Goal: Communication & Community: Answer question/provide support

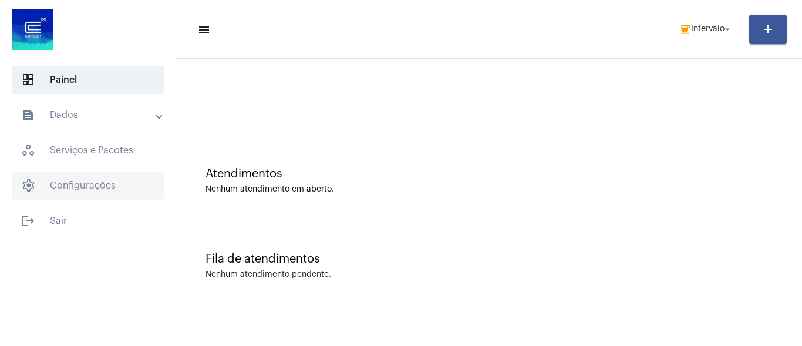
click at [89, 187] on span "settings Configurações" at bounding box center [88, 185] width 152 height 28
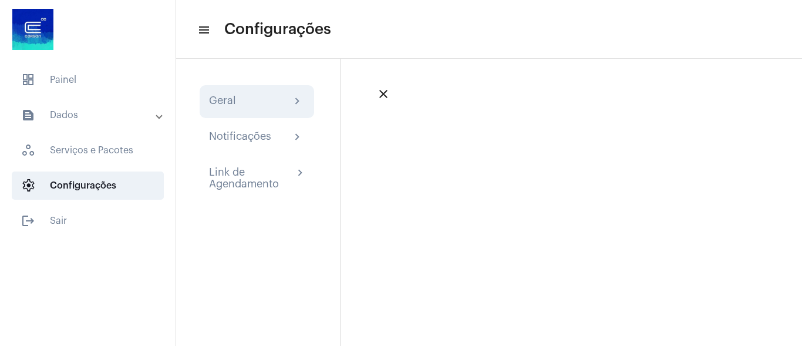
click at [270, 92] on div "Geral chevron_right" at bounding box center [256, 101] width 114 height 33
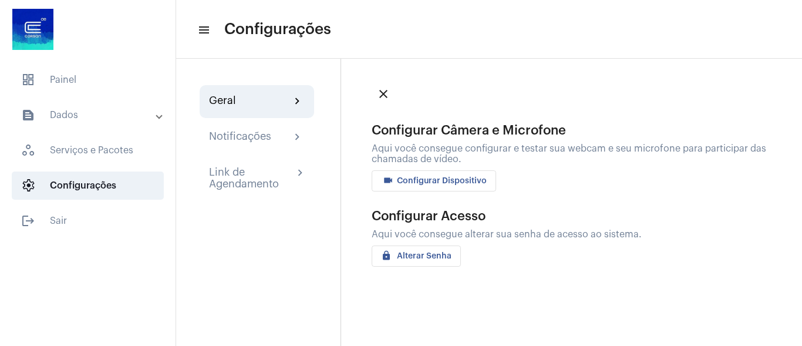
click at [434, 182] on span "videocam Configurar Dispositivo" at bounding box center [434, 181] width 106 height 8
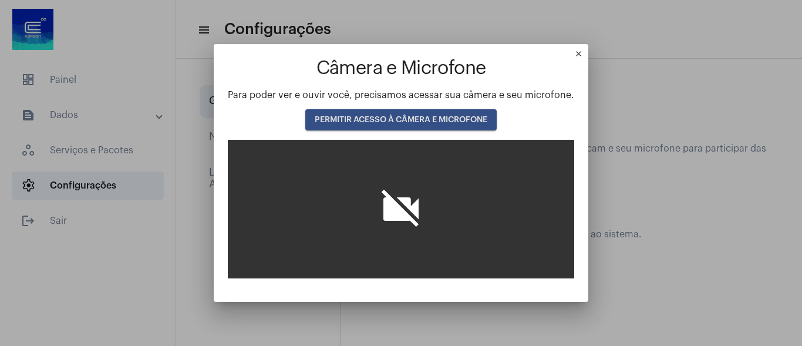
click at [367, 113] on button "PERMITIR ACESSO À CÂMERA E MICROFONE" at bounding box center [400, 119] width 191 height 21
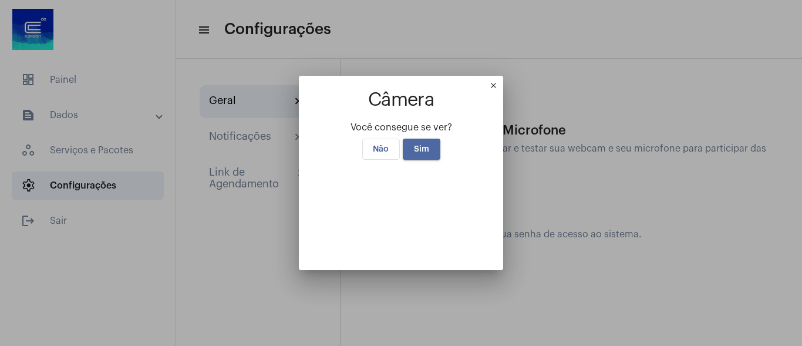
click at [421, 145] on span "Sim" at bounding box center [421, 149] width 15 height 8
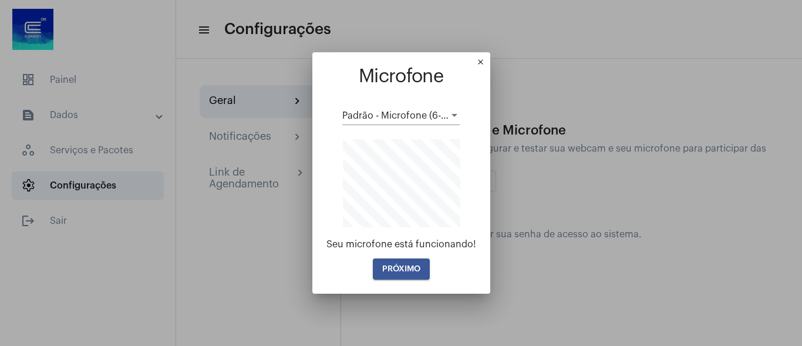
click at [392, 270] on span "PRÓXIMO" at bounding box center [401, 269] width 38 height 8
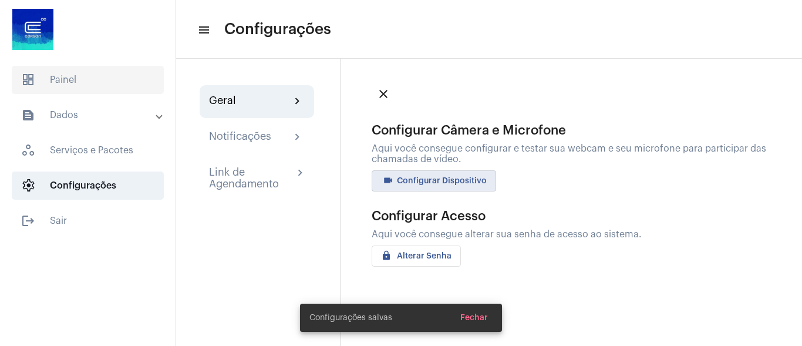
click at [104, 82] on span "dashboard Painel" at bounding box center [88, 80] width 152 height 28
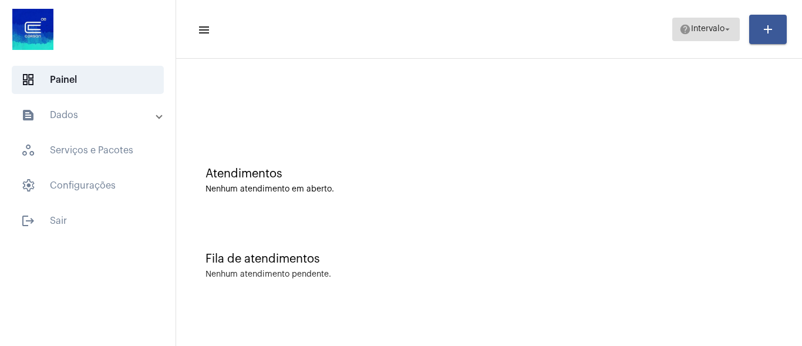
click at [689, 22] on span "help Intervalo arrow_drop_down" at bounding box center [705, 28] width 53 height 21
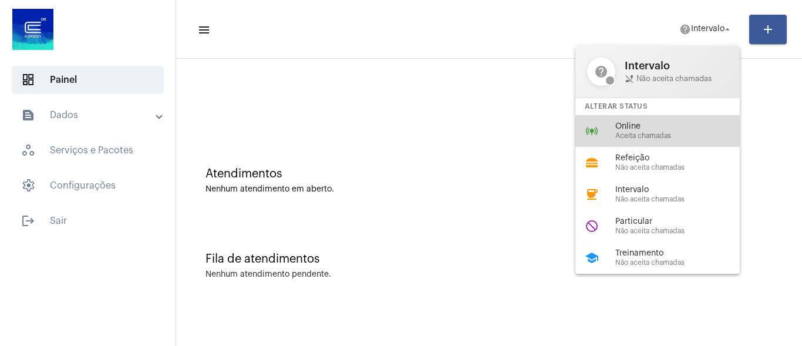
click at [647, 136] on span "Aceita chamadas" at bounding box center [682, 136] width 134 height 8
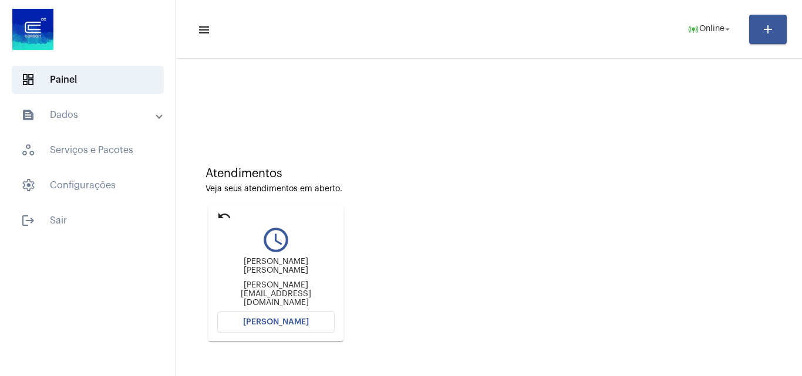
click at [288, 323] on span "[PERSON_NAME]" at bounding box center [276, 322] width 66 height 8
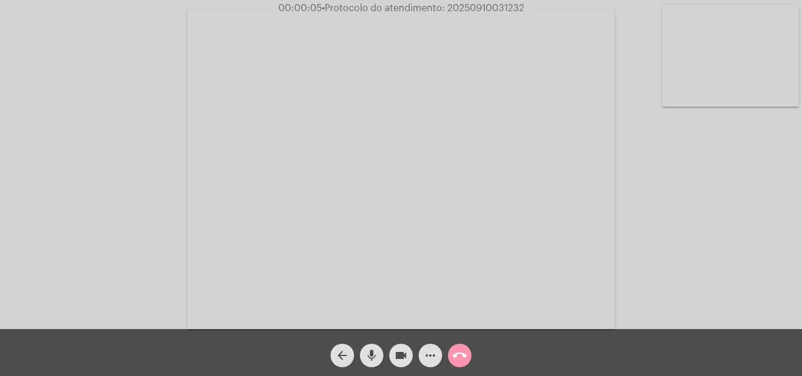
click at [374, 345] on mat-icon "mic" at bounding box center [371, 356] width 14 height 14
click at [709, 228] on div "Acessando Câmera e Microfone..." at bounding box center [400, 167] width 799 height 329
click at [368, 345] on mat-icon "mic_off" at bounding box center [371, 356] width 14 height 14
click at [370, 345] on mat-icon "mic" at bounding box center [371, 356] width 14 height 14
click at [370, 345] on mat-icon "mic_off" at bounding box center [371, 356] width 14 height 14
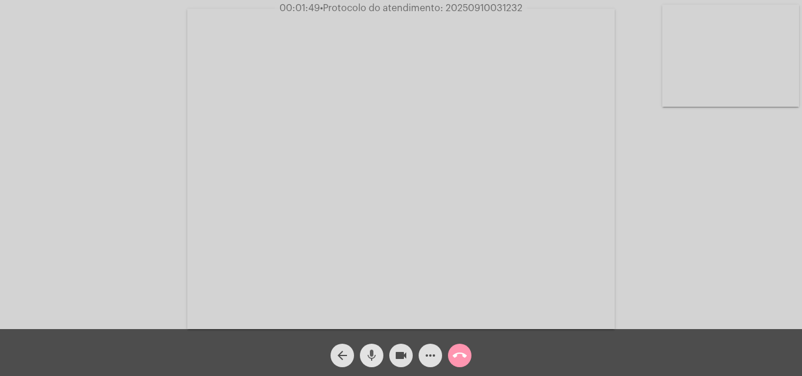
click at [373, 345] on mat-icon "mic" at bounding box center [371, 356] width 14 height 14
click at [373, 345] on span "mic_off" at bounding box center [371, 355] width 14 height 23
click at [375, 345] on span "mic" at bounding box center [371, 355] width 14 height 23
click at [372, 345] on mat-icon "mic_off" at bounding box center [371, 356] width 14 height 14
click at [368, 345] on mat-icon "mic" at bounding box center [371, 356] width 14 height 14
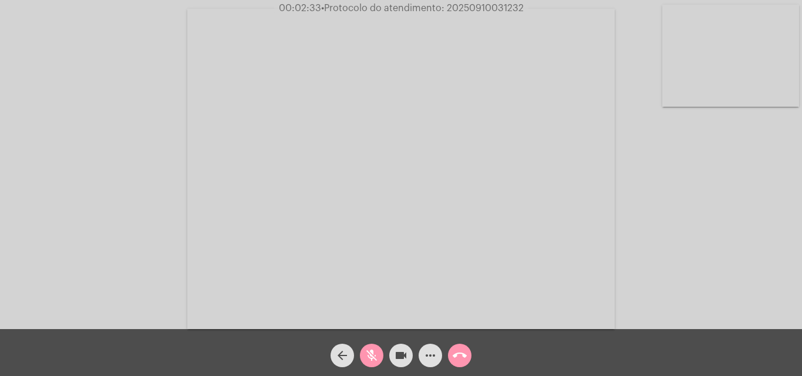
click at [401, 345] on mat-icon "videocam" at bounding box center [401, 356] width 14 height 14
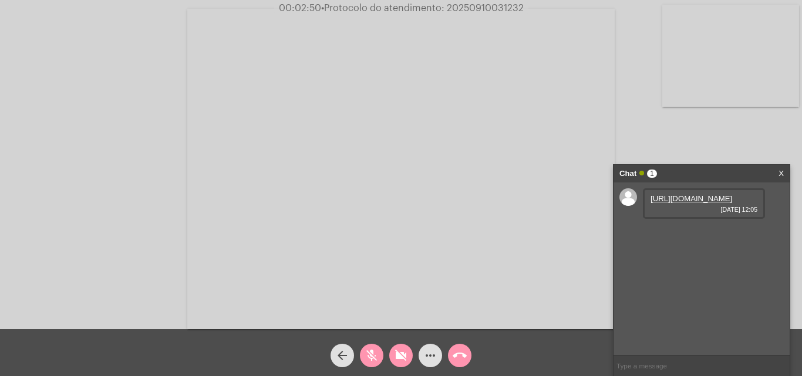
click at [402, 345] on mat-icon "videocam_off" at bounding box center [401, 356] width 14 height 14
click at [679, 203] on link "https://neft-transfer-bucket.s3.amazonaws.com/temp-0f2b803a-edcc-6c5c-b61e-cf03…" at bounding box center [691, 198] width 82 height 9
drag, startPoint x: 689, startPoint y: 150, endPoint x: 386, endPoint y: 343, distance: 359.1
click at [689, 150] on div "Acessando Câmera e Microfone..." at bounding box center [400, 167] width 799 height 329
click at [369, 345] on mat-icon "mic_off" at bounding box center [371, 356] width 14 height 14
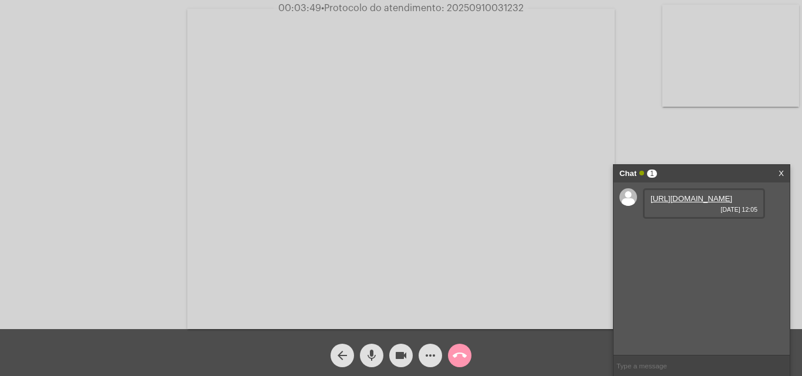
click at [371, 345] on mat-icon "mic" at bounding box center [371, 356] width 14 height 14
click at [401, 345] on mat-icon "videocam" at bounding box center [401, 356] width 14 height 14
click at [374, 345] on mat-icon "mic_off" at bounding box center [371, 356] width 14 height 14
click at [367, 345] on mat-icon "mic" at bounding box center [371, 356] width 14 height 14
click at [700, 143] on div "Acessando Câmera e Microfone..." at bounding box center [400, 167] width 799 height 329
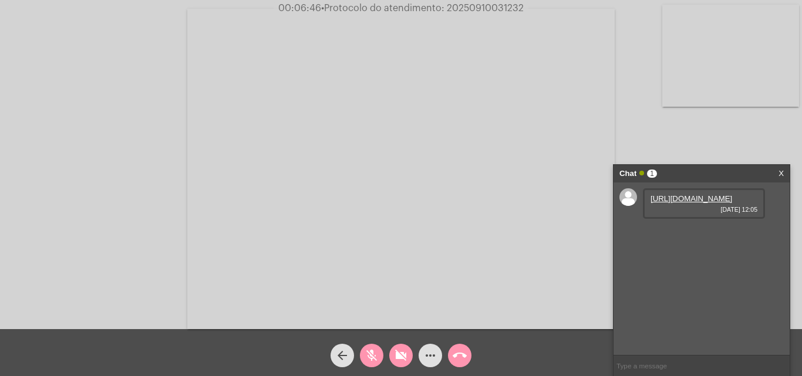
click at [393, 345] on button "videocam_off" at bounding box center [400, 355] width 23 height 23
click at [374, 345] on mat-icon "mic_off" at bounding box center [371, 356] width 14 height 14
click at [373, 345] on mat-icon "mic" at bounding box center [371, 356] width 14 height 14
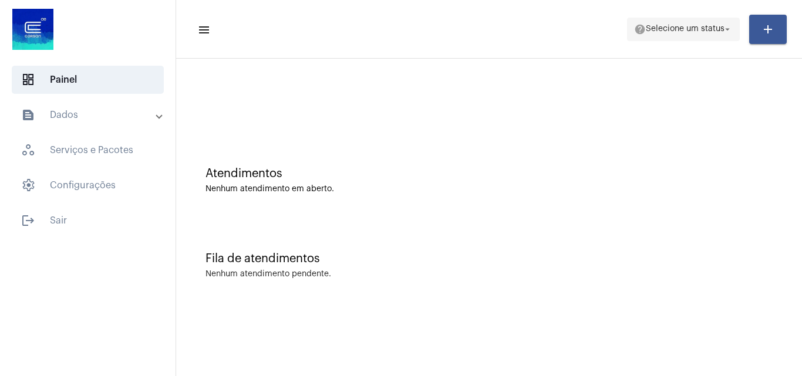
click at [685, 28] on span "Selecione um status" at bounding box center [684, 29] width 79 height 8
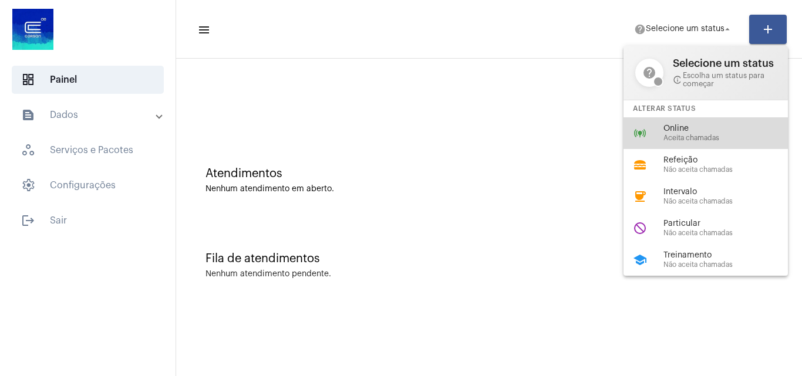
click at [660, 137] on div "online_prediction Online Aceita chamadas" at bounding box center [714, 133] width 183 height 32
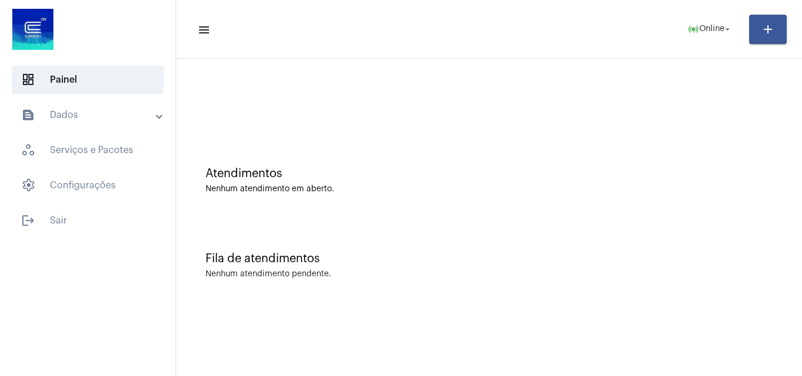
click at [631, 178] on div "Atendimentos" at bounding box center [488, 173] width 567 height 13
click at [742, 205] on div "Atendimentos Nenhum atendimento em aberto." at bounding box center [489, 174] width 614 height 85
click at [681, 205] on div "Atendimentos Nenhum atendimento em aberto." at bounding box center [489, 174] width 614 height 85
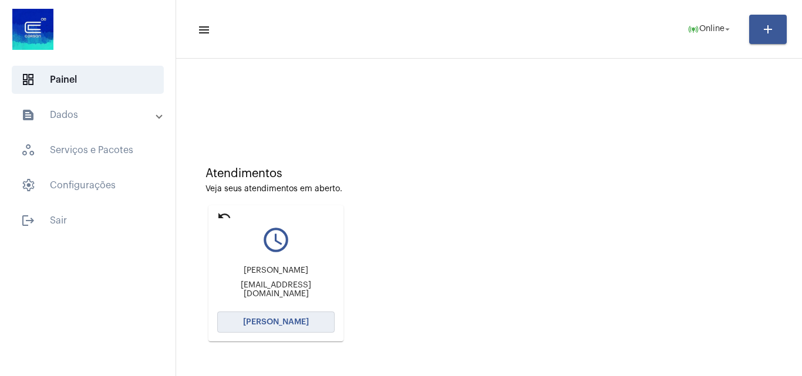
click at [290, 319] on span "[PERSON_NAME]" at bounding box center [276, 322] width 66 height 8
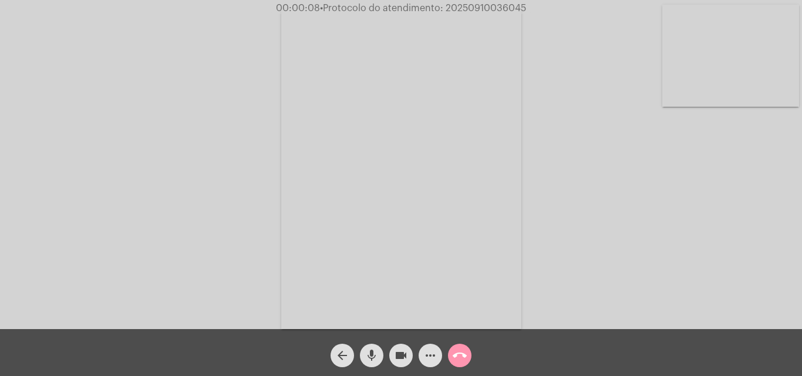
click at [375, 347] on span "mic" at bounding box center [371, 355] width 14 height 23
click at [371, 357] on mat-icon "mic_off" at bounding box center [371, 356] width 14 height 14
click at [377, 349] on mat-icon "mic" at bounding box center [371, 356] width 14 height 14
click at [373, 350] on mat-icon "mic_off" at bounding box center [371, 356] width 14 height 14
click at [373, 350] on mat-icon "mic" at bounding box center [371, 356] width 14 height 14
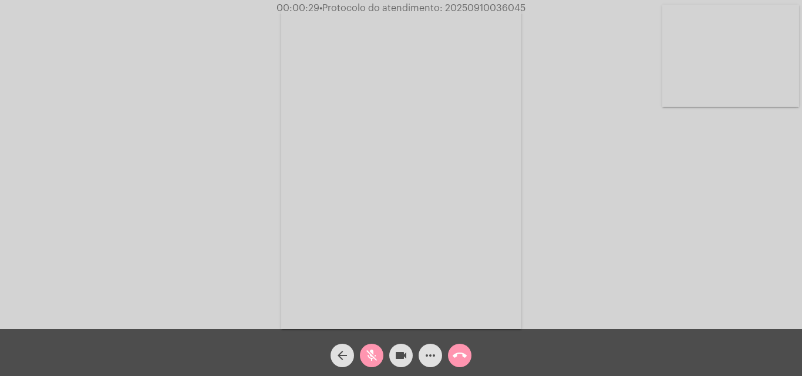
click at [373, 350] on mat-icon "mic_off" at bounding box center [371, 356] width 14 height 14
click at [374, 351] on mat-icon "mic" at bounding box center [371, 356] width 14 height 14
click at [367, 356] on mat-icon "mic_off" at bounding box center [371, 356] width 14 height 14
click at [369, 359] on mat-icon "mic" at bounding box center [371, 356] width 14 height 14
click at [369, 359] on mat-icon "mic_off" at bounding box center [371, 356] width 14 height 14
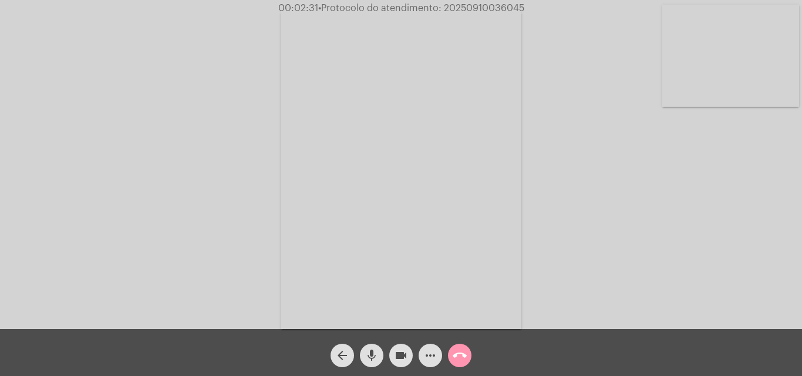
click at [369, 353] on mat-icon "mic" at bounding box center [371, 356] width 14 height 14
click at [371, 353] on mat-icon "mic_off" at bounding box center [371, 356] width 14 height 14
click at [371, 353] on mat-icon "mic" at bounding box center [371, 356] width 14 height 14
click at [371, 353] on mat-icon "mic_off" at bounding box center [371, 356] width 14 height 14
click at [370, 359] on mat-icon "mic" at bounding box center [371, 356] width 14 height 14
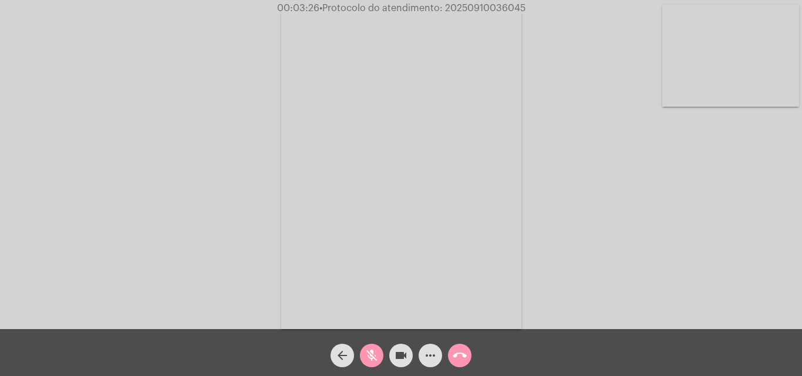
click at [372, 350] on mat-icon "mic_off" at bounding box center [371, 356] width 14 height 14
click at [372, 350] on mat-icon "mic" at bounding box center [371, 356] width 14 height 14
click at [371, 351] on mat-icon "mic_off" at bounding box center [371, 356] width 14 height 14
click at [369, 350] on mat-icon "mic" at bounding box center [371, 356] width 14 height 14
click at [374, 353] on mat-icon "mic_off" at bounding box center [371, 356] width 14 height 14
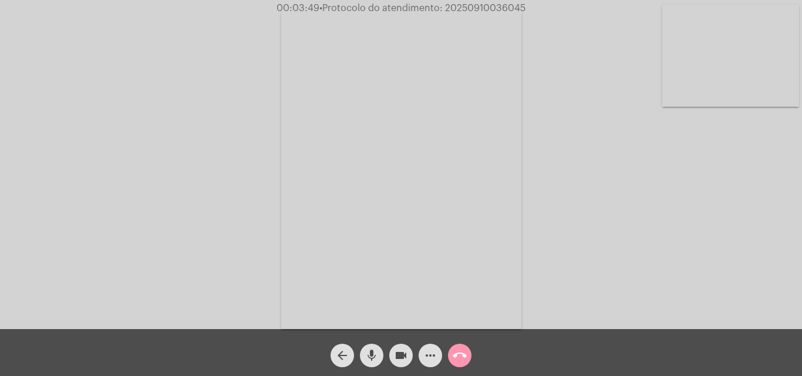
click at [371, 359] on mat-icon "mic" at bounding box center [371, 356] width 14 height 14
click at [371, 351] on mat-icon "mic_off" at bounding box center [371, 356] width 14 height 14
click at [367, 357] on mat-icon "mic" at bounding box center [371, 356] width 14 height 14
click at [372, 350] on mat-icon "mic_off" at bounding box center [371, 356] width 14 height 14
click at [376, 347] on span "mic" at bounding box center [371, 355] width 14 height 23
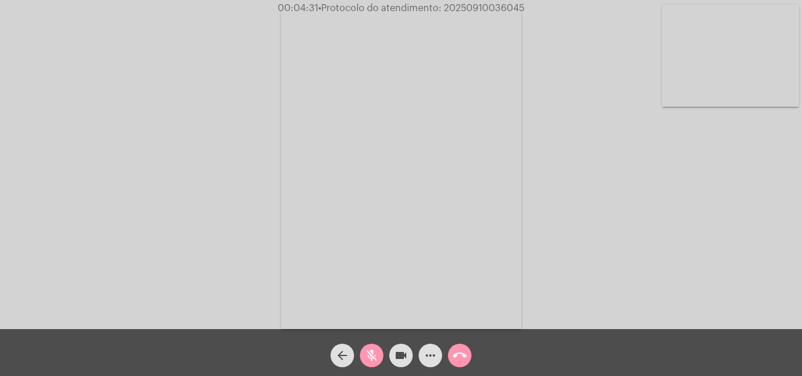
click at [372, 355] on mat-icon "mic_off" at bounding box center [371, 356] width 14 height 14
click at [374, 349] on mat-icon "mic" at bounding box center [371, 356] width 14 height 14
click at [374, 353] on mat-icon "mic_off" at bounding box center [371, 356] width 14 height 14
click at [374, 353] on mat-icon "mic" at bounding box center [371, 356] width 14 height 14
click at [374, 353] on mat-icon "mic_off" at bounding box center [371, 356] width 14 height 14
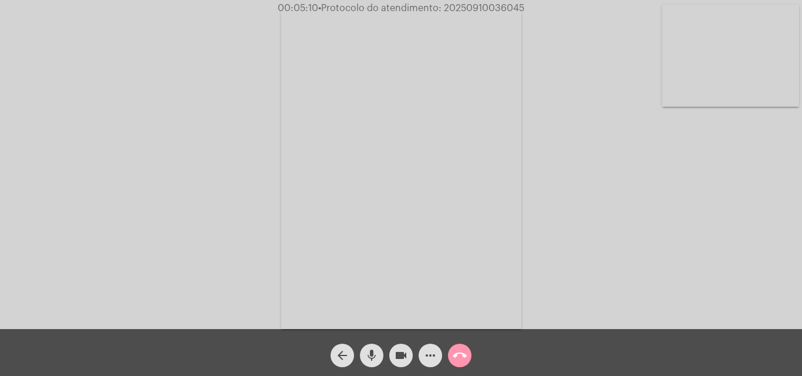
click at [367, 356] on mat-icon "mic" at bounding box center [371, 356] width 14 height 14
click at [369, 351] on mat-icon "mic_off" at bounding box center [371, 356] width 14 height 14
click at [374, 354] on mat-icon "mic" at bounding box center [371, 356] width 14 height 14
click at [376, 354] on mat-icon "mic_off" at bounding box center [371, 356] width 14 height 14
click at [370, 346] on span "mic" at bounding box center [371, 355] width 14 height 23
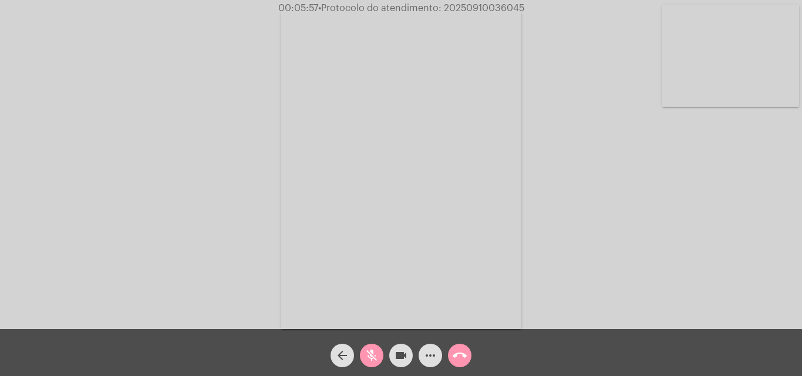
click at [371, 353] on mat-icon "mic_off" at bounding box center [371, 356] width 14 height 14
click at [376, 356] on mat-icon "mic" at bounding box center [371, 356] width 14 height 14
click at [373, 360] on mat-icon "mic_off" at bounding box center [371, 356] width 14 height 14
click at [373, 359] on mat-icon "mic" at bounding box center [371, 356] width 14 height 14
drag, startPoint x: 372, startPoint y: 354, endPoint x: 373, endPoint y: 339, distance: 15.9
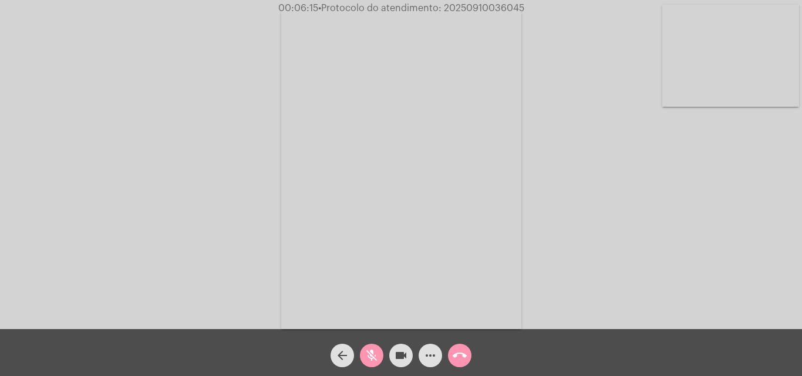
click at [372, 354] on mat-icon "mic_off" at bounding box center [371, 356] width 14 height 14
click at [376, 351] on mat-icon "mic" at bounding box center [371, 356] width 14 height 14
click at [367, 351] on mat-icon "mic_off" at bounding box center [371, 356] width 14 height 14
click at [375, 351] on mat-icon "mic" at bounding box center [371, 356] width 14 height 14
click at [376, 352] on mat-icon "mic_off" at bounding box center [371, 356] width 14 height 14
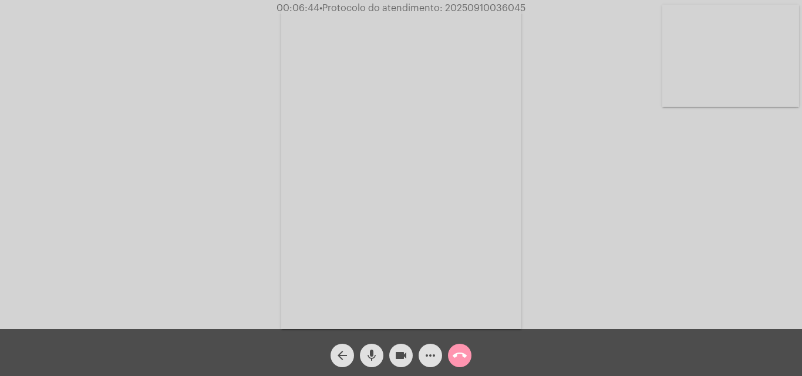
click at [379, 352] on button "mic" at bounding box center [371, 355] width 23 height 23
click at [366, 356] on mat-icon "mic_off" at bounding box center [371, 356] width 14 height 14
click at [435, 356] on mat-icon "more_horiz" at bounding box center [430, 356] width 14 height 14
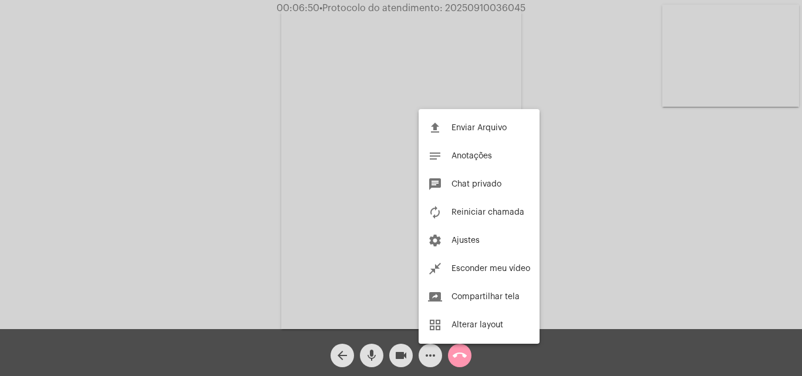
click at [274, 174] on div at bounding box center [401, 188] width 802 height 376
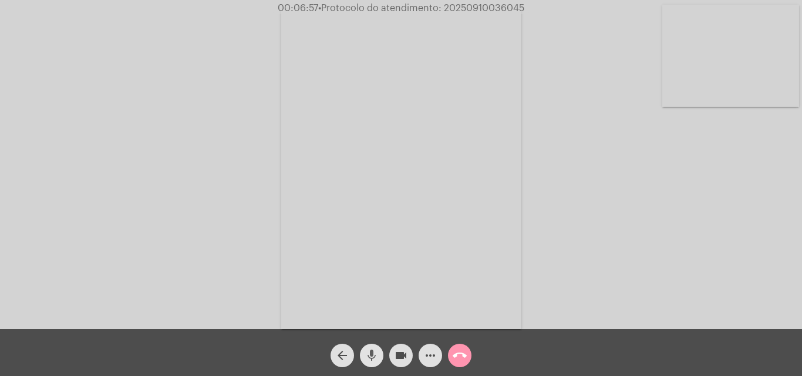
click at [368, 354] on mat-icon "mic" at bounding box center [371, 356] width 14 height 14
click at [397, 356] on mat-icon "videocam" at bounding box center [401, 356] width 14 height 14
click at [397, 356] on mat-icon "videocam_off" at bounding box center [401, 356] width 14 height 14
click at [380, 354] on button "mic_off" at bounding box center [371, 355] width 23 height 23
click at [371, 356] on mat-icon "mic" at bounding box center [371, 356] width 14 height 14
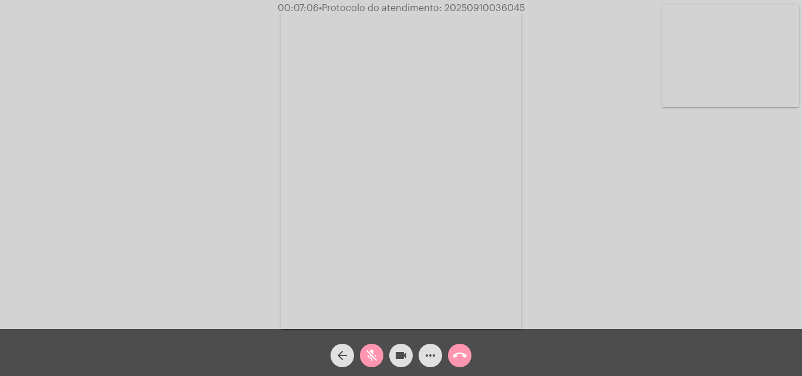
click at [398, 357] on mat-icon "videocam" at bounding box center [401, 356] width 14 height 14
click at [397, 353] on mat-icon "videocam_off" at bounding box center [401, 356] width 14 height 14
click at [373, 357] on mat-icon "mic_off" at bounding box center [371, 356] width 14 height 14
click at [469, 9] on span "• Protocolo do atendimento: 20250910036045" at bounding box center [422, 8] width 206 height 9
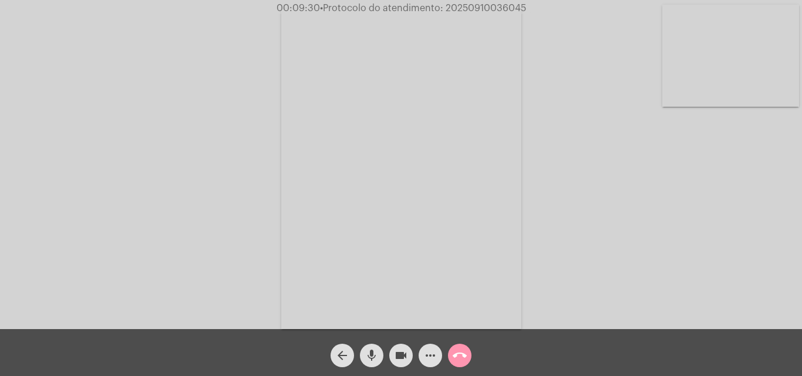
copy span "20250910036045"
click at [457, 353] on mat-icon "call_end" at bounding box center [459, 356] width 14 height 14
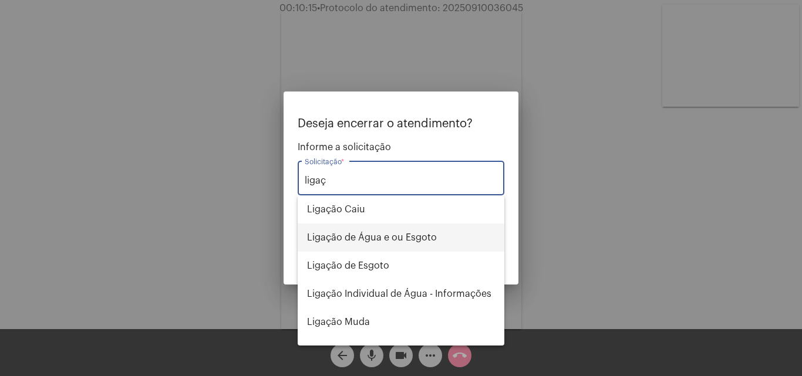
click at [360, 236] on span "Ligação de Água e ou Esgoto" at bounding box center [401, 238] width 188 height 28
type input "Ligação de Água e ou Esgoto"
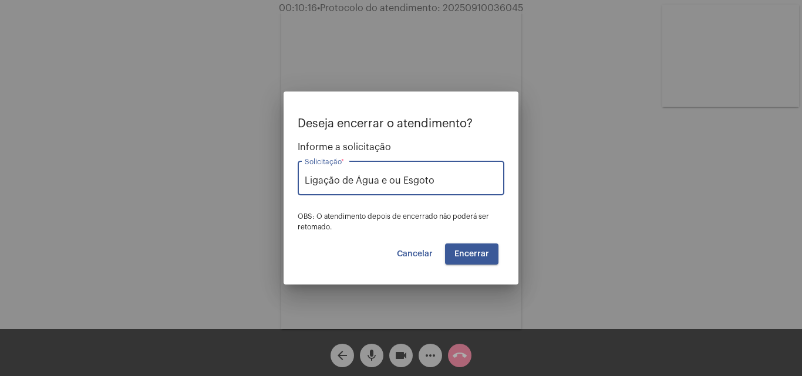
click at [461, 255] on span "Encerrar" at bounding box center [471, 254] width 35 height 8
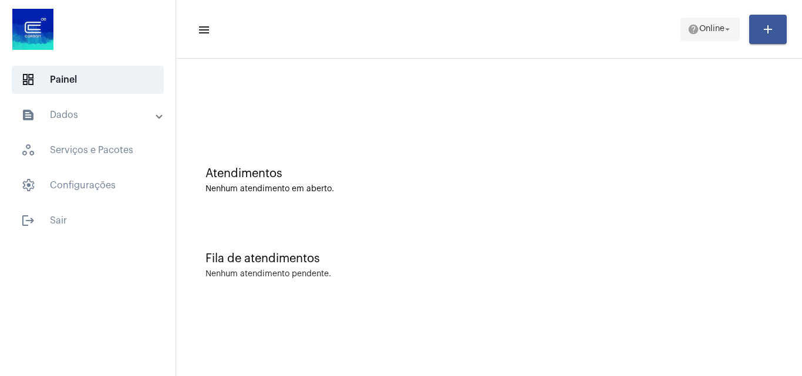
click at [703, 32] on span "Online" at bounding box center [711, 29] width 25 height 8
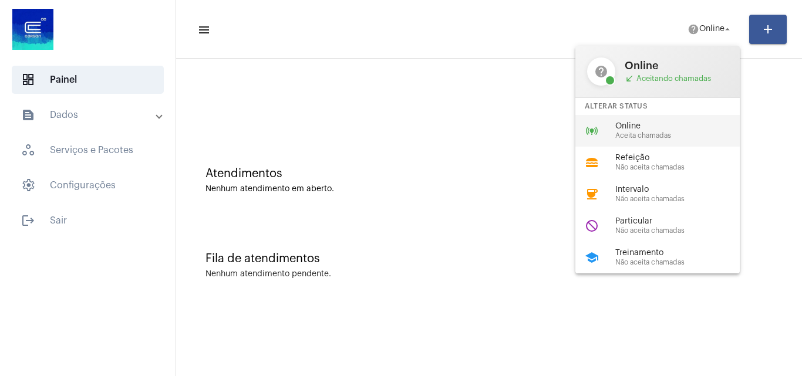
click at [652, 137] on span "Aceita chamadas" at bounding box center [682, 136] width 134 height 8
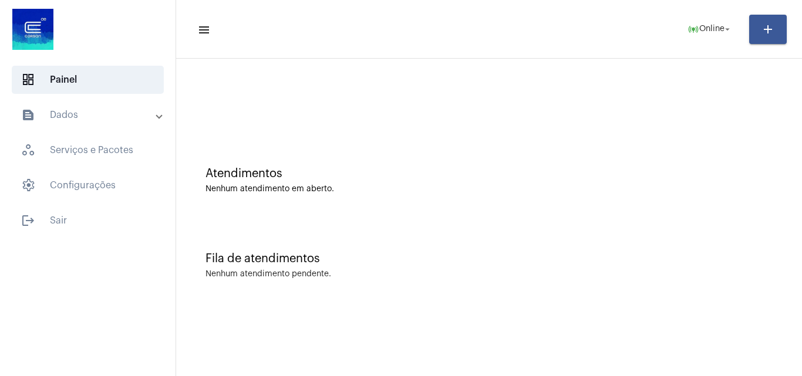
click at [749, 266] on div "Fila de atendimentos Nenhum atendimento pendente." at bounding box center [489, 259] width 614 height 85
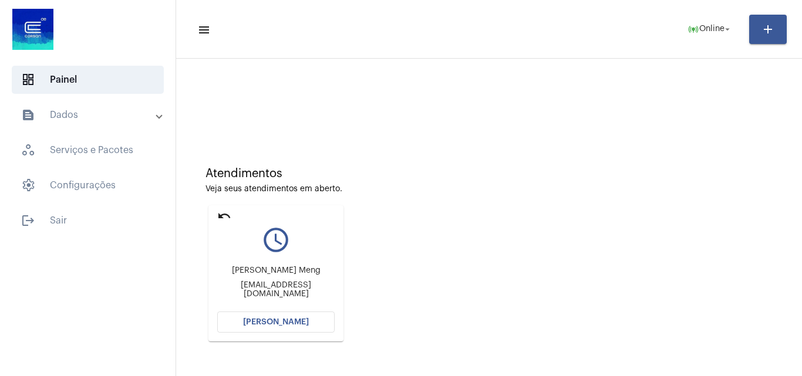
click at [259, 319] on span "[PERSON_NAME]" at bounding box center [276, 322] width 66 height 8
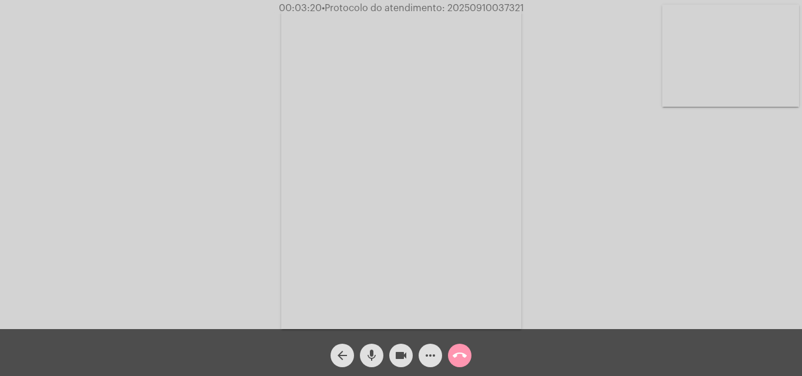
click at [430, 357] on mat-icon "more_horiz" at bounding box center [430, 356] width 14 height 14
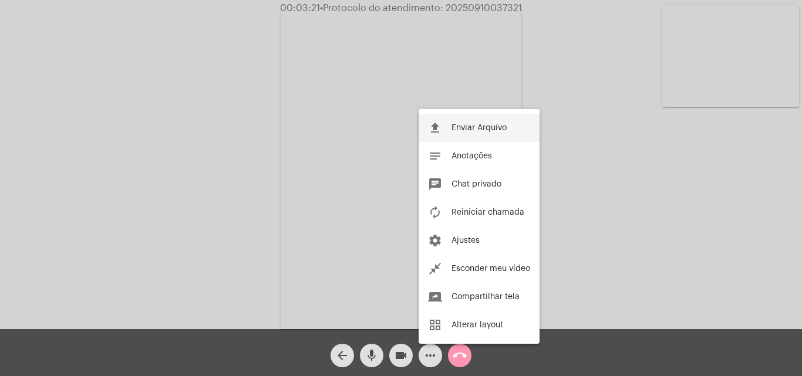
click at [454, 128] on span "Enviar Arquivo" at bounding box center [478, 128] width 55 height 8
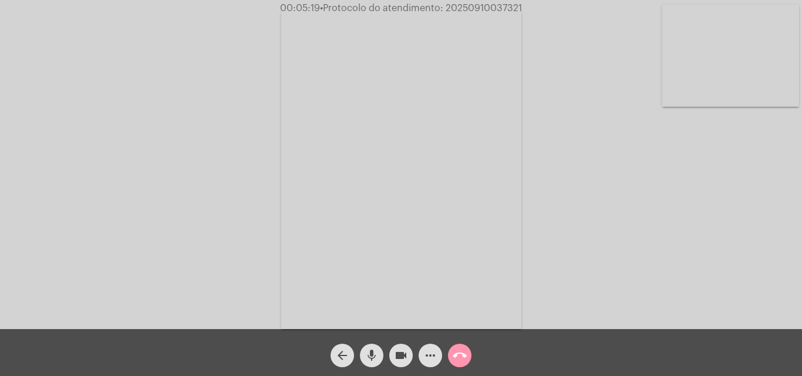
click at [426, 351] on mat-icon "more_horiz" at bounding box center [430, 356] width 14 height 14
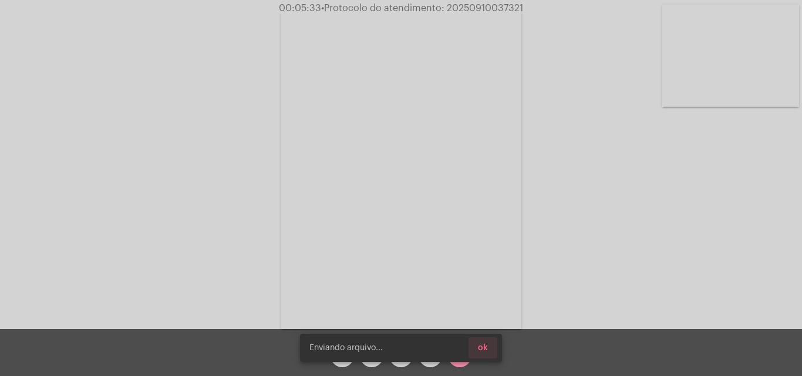
click at [491, 352] on button "ok" at bounding box center [482, 347] width 29 height 21
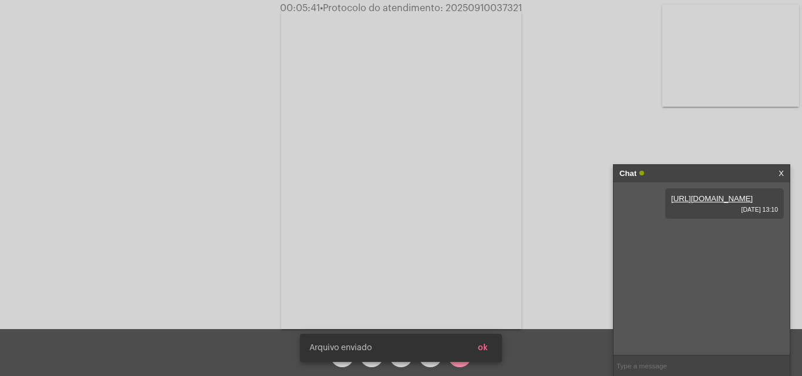
click at [491, 351] on button "ok" at bounding box center [482, 347] width 29 height 21
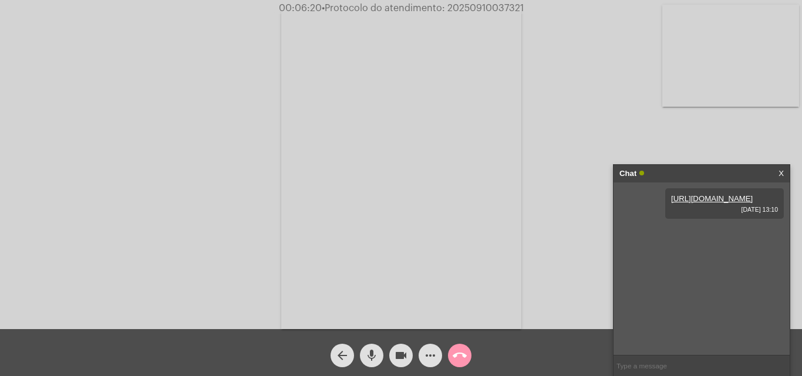
click at [428, 354] on mat-icon "more_horiz" at bounding box center [430, 356] width 14 height 14
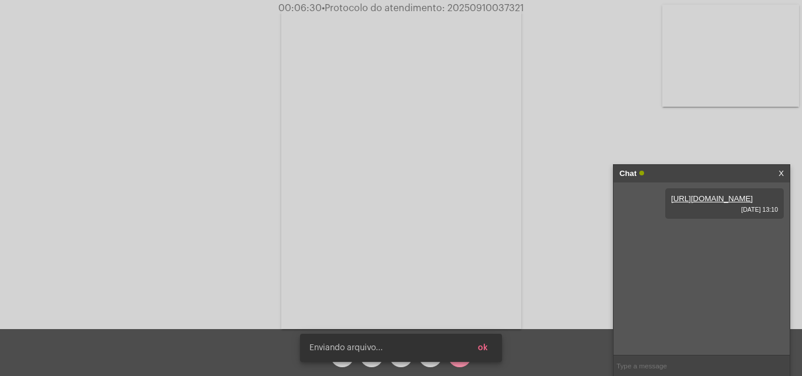
click at [492, 347] on button "ok" at bounding box center [482, 347] width 29 height 21
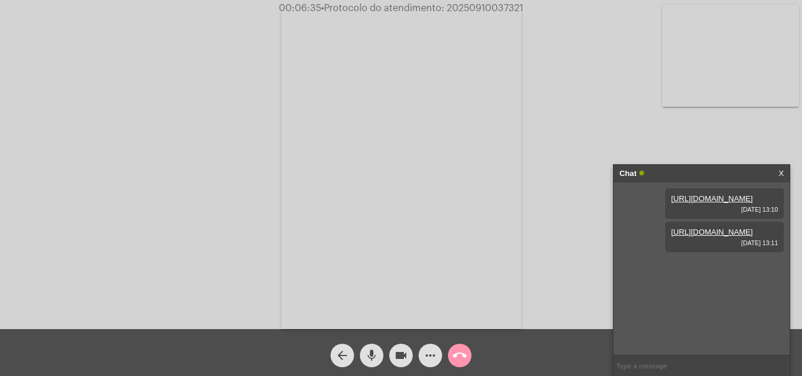
click at [377, 349] on mat-icon "mic" at bounding box center [371, 356] width 14 height 14
click at [367, 353] on mat-icon "mic_off" at bounding box center [371, 356] width 14 height 14
click at [472, 11] on span "• Protocolo do atendimento: 20250910037321" at bounding box center [423, 8] width 202 height 9
click at [378, 348] on button "mic" at bounding box center [371, 355] width 23 height 23
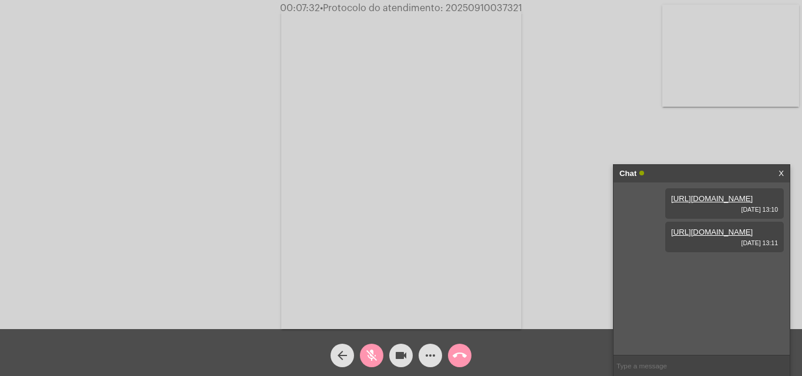
click at [367, 354] on mat-icon "mic_off" at bounding box center [371, 356] width 14 height 14
click at [458, 361] on mat-icon "call_end" at bounding box center [459, 356] width 14 height 14
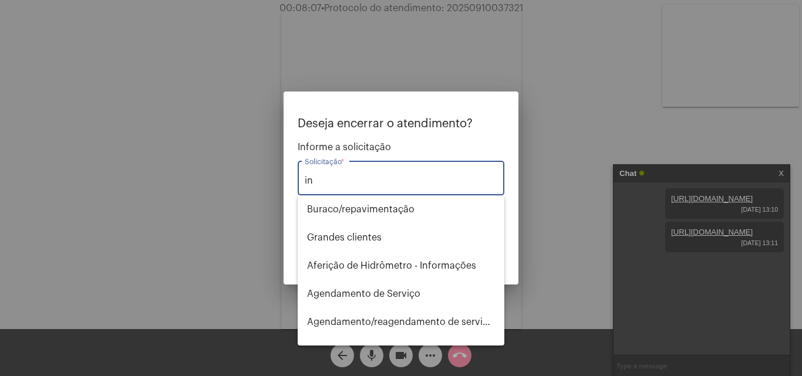
type input "i"
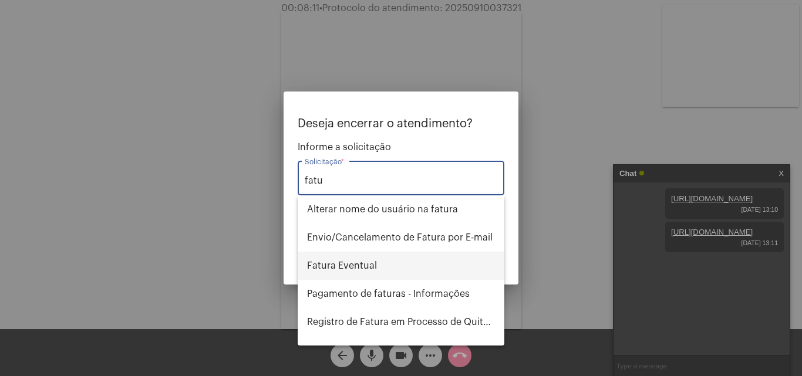
click at [391, 267] on span "Fatura Eventual" at bounding box center [401, 266] width 188 height 28
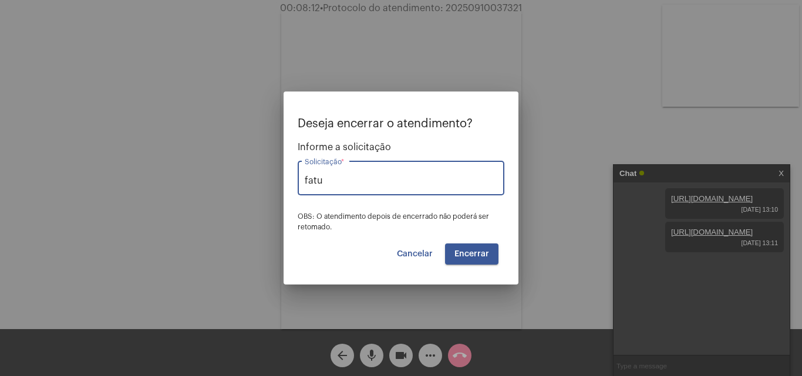
type input "Fatura Eventual"
click at [466, 252] on span "Encerrar" at bounding box center [471, 254] width 35 height 8
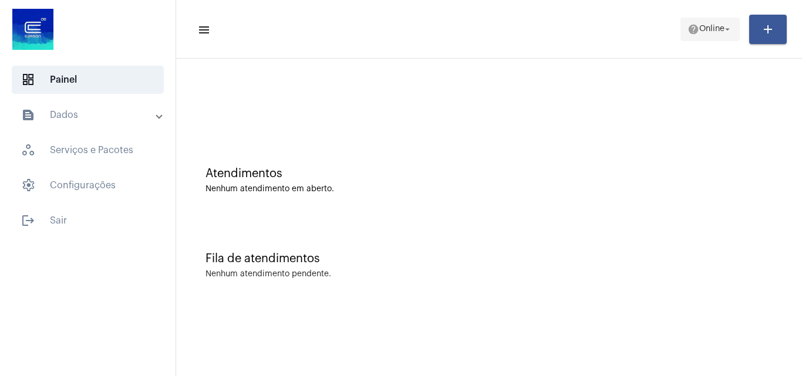
click at [687, 33] on mat-icon "help" at bounding box center [693, 29] width 12 height 12
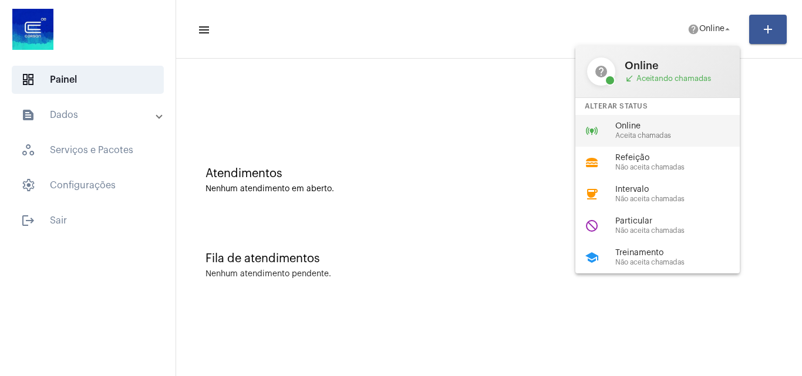
click at [652, 126] on span "Online" at bounding box center [682, 126] width 134 height 9
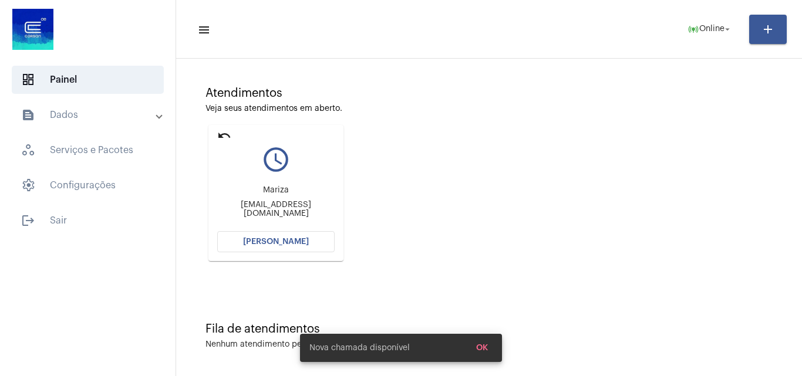
scroll to position [83, 0]
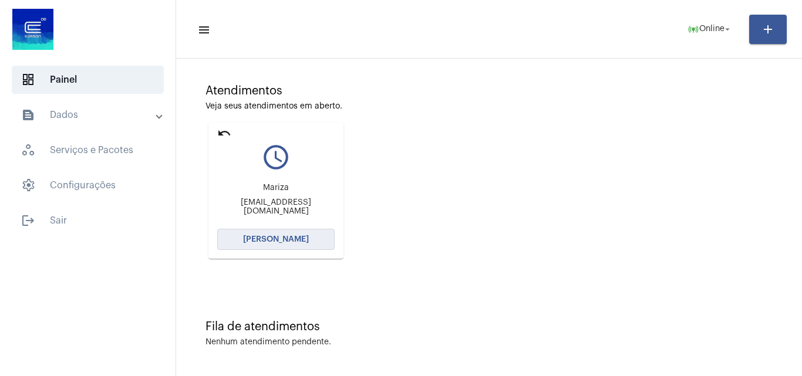
click at [266, 246] on button "[PERSON_NAME]" at bounding box center [275, 239] width 117 height 21
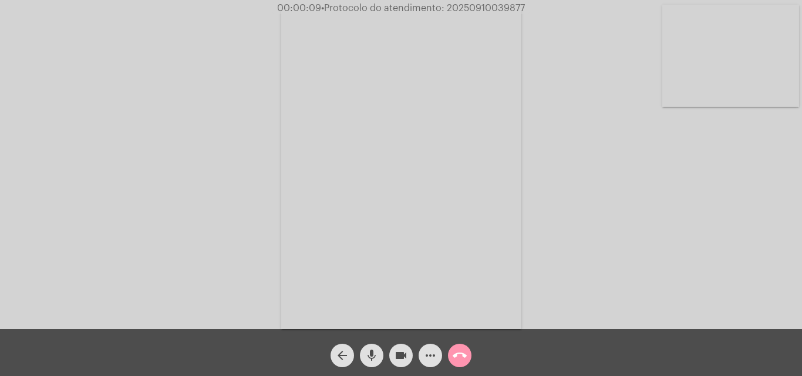
click at [374, 356] on mat-icon "mic" at bounding box center [371, 356] width 14 height 14
click at [456, 215] on video at bounding box center [401, 169] width 240 height 320
click at [212, 186] on video at bounding box center [179, 168] width 240 height 320
click at [373, 349] on mat-icon "mic_off" at bounding box center [371, 356] width 14 height 14
click at [366, 354] on mat-icon "mic" at bounding box center [371, 356] width 14 height 14
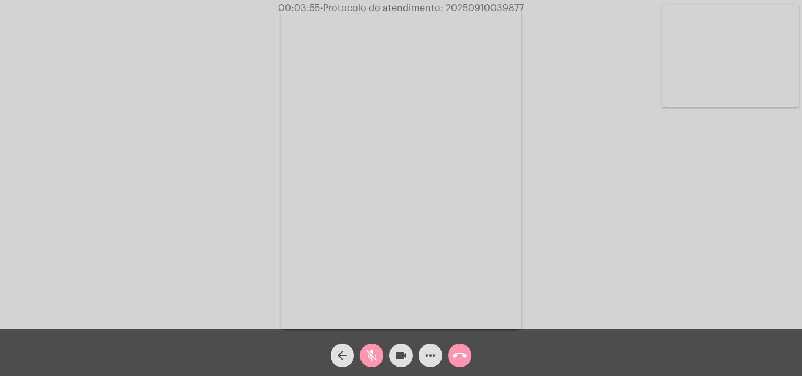
click at [374, 350] on mat-icon "mic_off" at bounding box center [371, 356] width 14 height 14
click at [367, 354] on mat-icon "mic" at bounding box center [371, 356] width 14 height 14
click at [401, 352] on mat-icon "videocam" at bounding box center [401, 356] width 14 height 14
click at [403, 353] on mat-icon "videocam_off" at bounding box center [401, 356] width 14 height 14
click at [372, 353] on mat-icon "mic_off" at bounding box center [371, 356] width 14 height 14
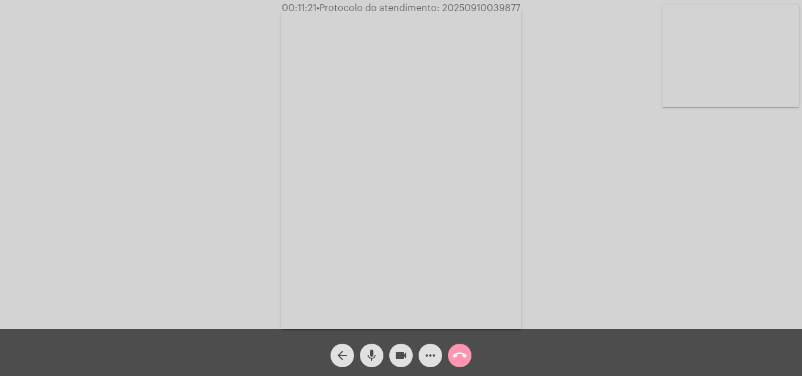
click at [372, 356] on mat-icon "mic" at bounding box center [371, 356] width 14 height 14
click at [370, 359] on mat-icon "mic_off" at bounding box center [371, 356] width 14 height 14
click at [370, 352] on mat-icon "mic" at bounding box center [371, 356] width 14 height 14
click at [371, 358] on mat-icon "mic_off" at bounding box center [371, 356] width 14 height 14
click at [427, 361] on mat-icon "more_horiz" at bounding box center [430, 356] width 14 height 14
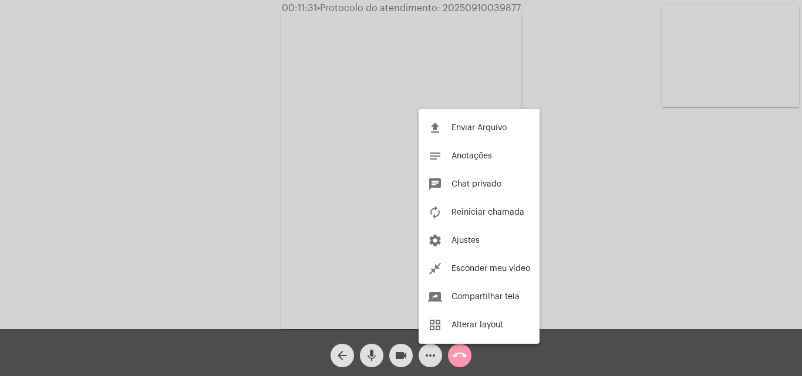
click at [279, 83] on div at bounding box center [401, 188] width 802 height 376
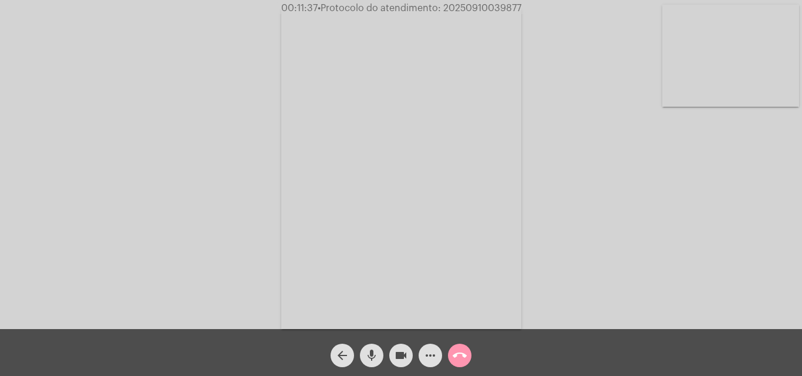
click at [370, 353] on mat-icon "mic" at bounding box center [371, 356] width 14 height 14
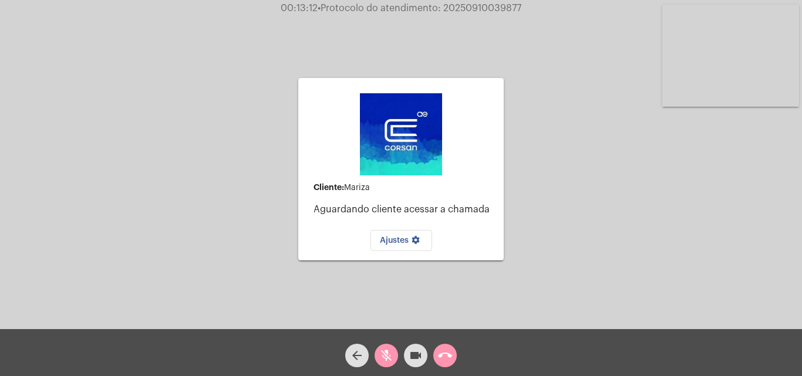
click at [393, 353] on mat-icon "mic_off" at bounding box center [386, 356] width 14 height 14
click at [454, 354] on button "call_end" at bounding box center [444, 355] width 23 height 23
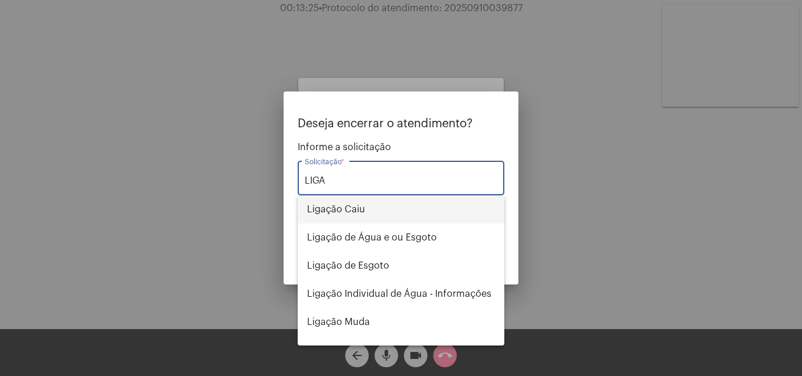
click at [373, 204] on span "Ligação Caiu" at bounding box center [401, 209] width 188 height 28
type input "Ligação Caiu"
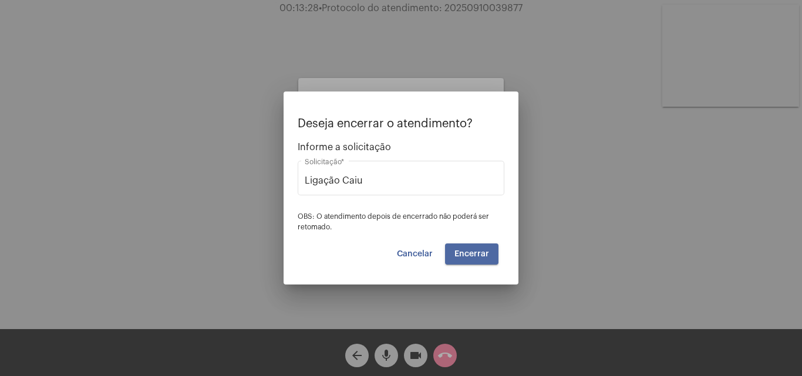
click at [470, 252] on span "Encerrar" at bounding box center [471, 254] width 35 height 8
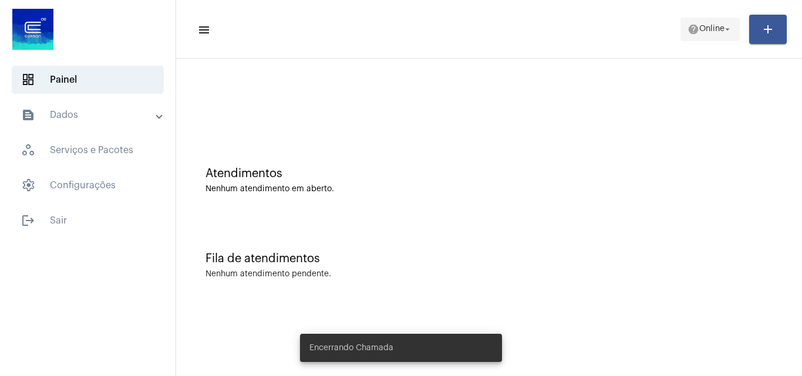
click at [731, 26] on mat-icon "arrow_drop_down" at bounding box center [727, 29] width 11 height 11
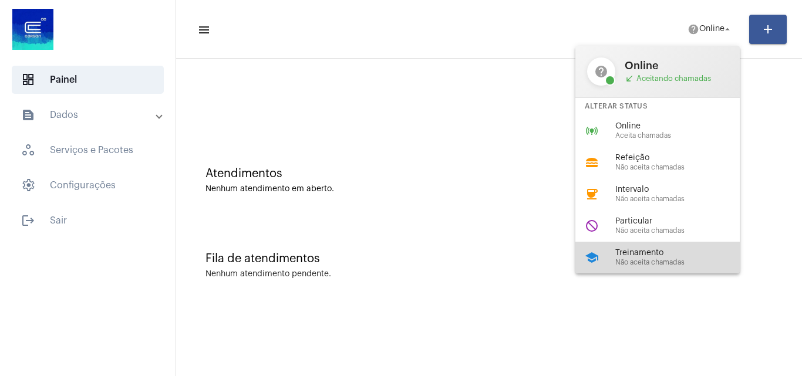
click at [661, 246] on div "school Treinamento Não aceita chamadas" at bounding box center [666, 258] width 183 height 32
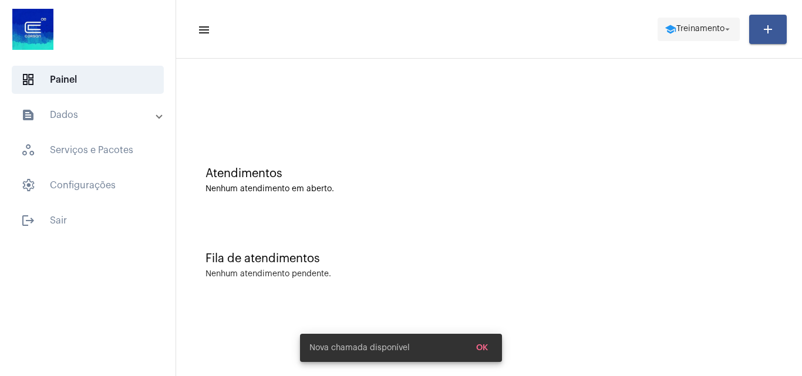
click at [684, 24] on span "school Treinamento arrow_drop_down" at bounding box center [698, 28] width 68 height 21
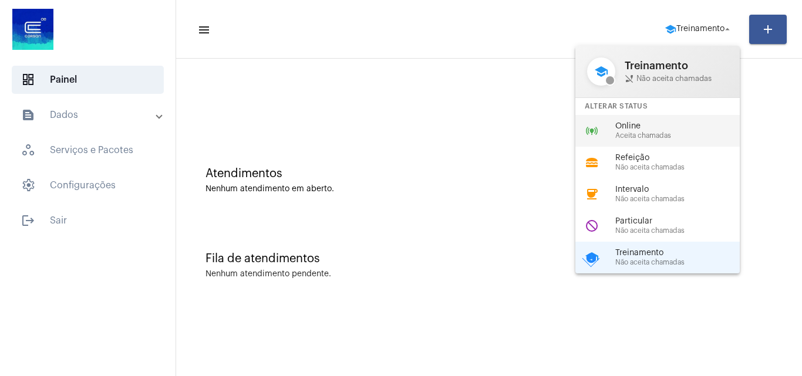
click at [622, 138] on span "Aceita chamadas" at bounding box center [682, 136] width 134 height 8
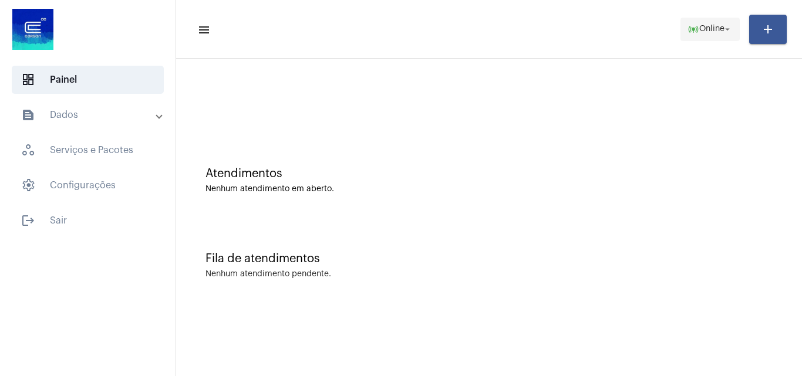
click at [726, 28] on mat-icon "arrow_drop_down" at bounding box center [727, 29] width 11 height 11
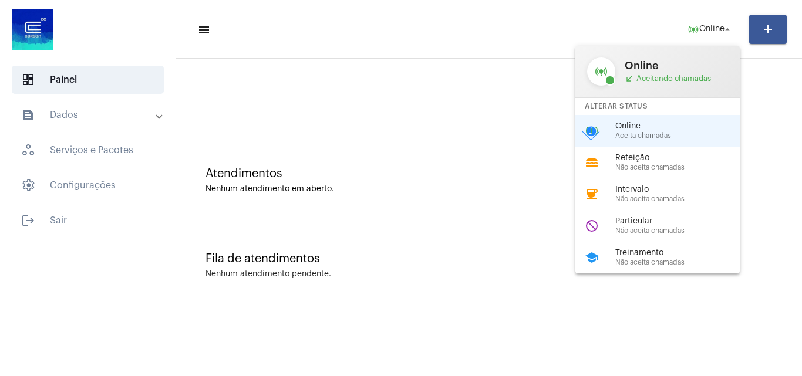
click at [431, 184] on div at bounding box center [401, 188] width 802 height 376
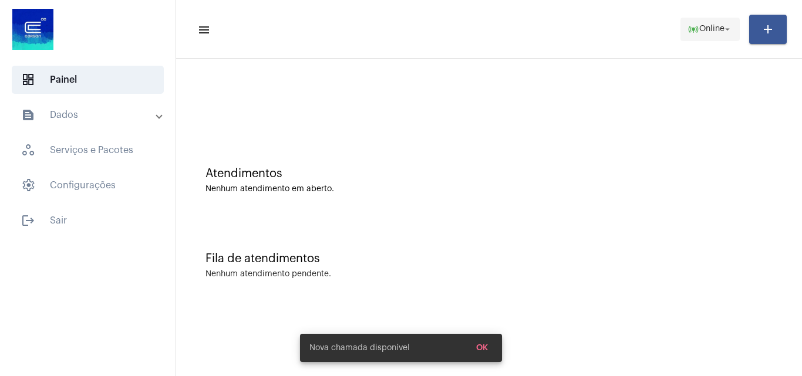
click at [687, 18] on button "online_prediction Online arrow_drop_down" at bounding box center [709, 29] width 59 height 23
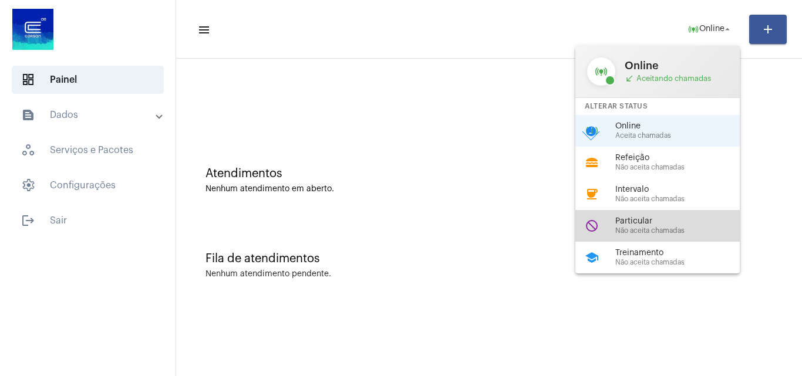
click at [676, 237] on div "do_not_disturb Particular Não aceita chamadas" at bounding box center [666, 226] width 183 height 32
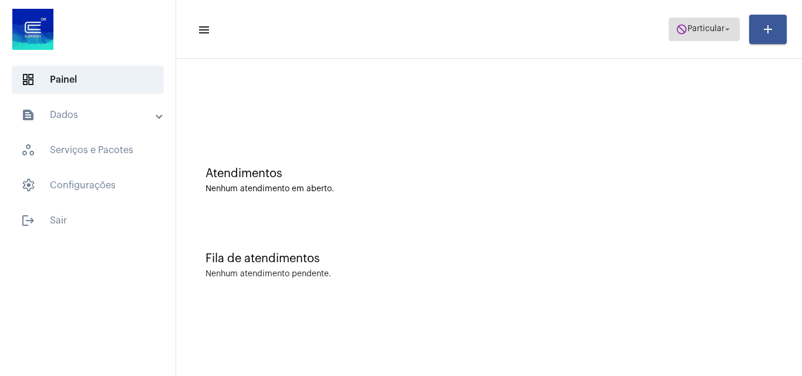
click at [716, 19] on span "do_not_disturb Particular arrow_drop_down" at bounding box center [703, 28] width 57 height 21
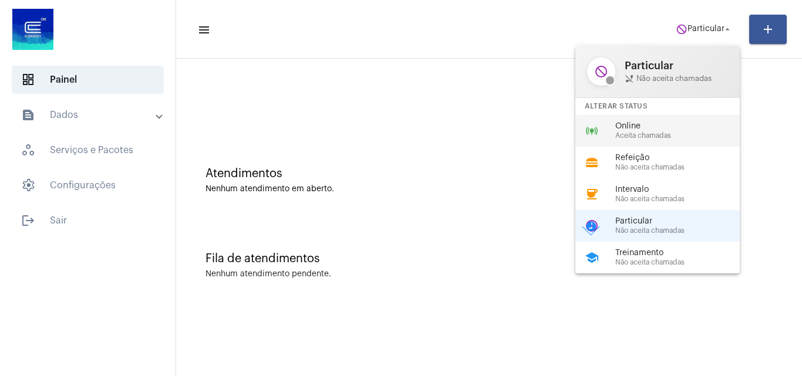
click at [660, 140] on div "online_prediction Online Aceita chamadas" at bounding box center [666, 131] width 183 height 32
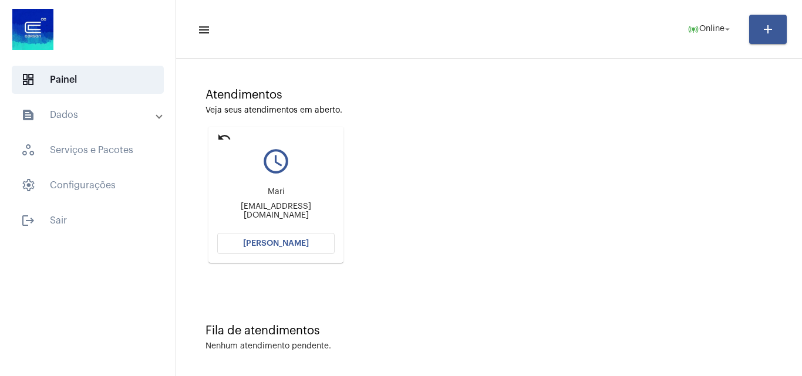
scroll to position [83, 0]
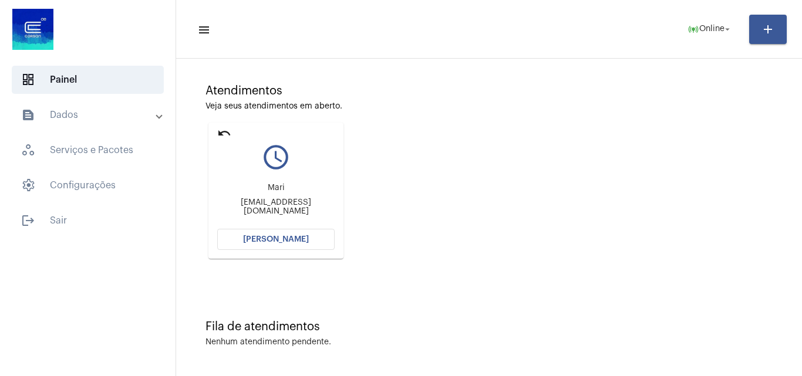
click at [285, 241] on span "[PERSON_NAME]" at bounding box center [276, 239] width 66 height 8
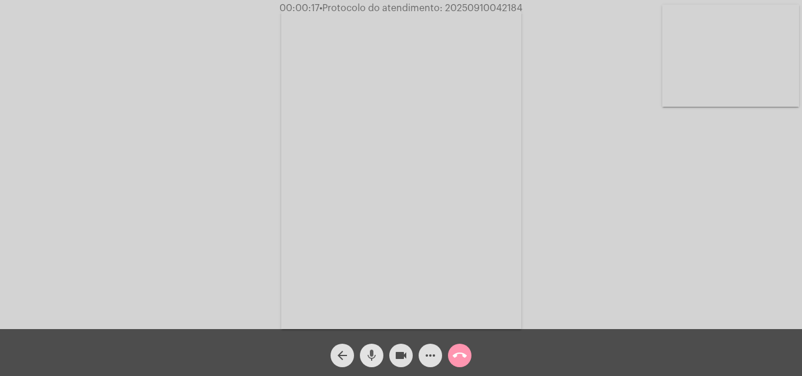
click at [373, 350] on mat-icon "mic" at bounding box center [371, 356] width 14 height 14
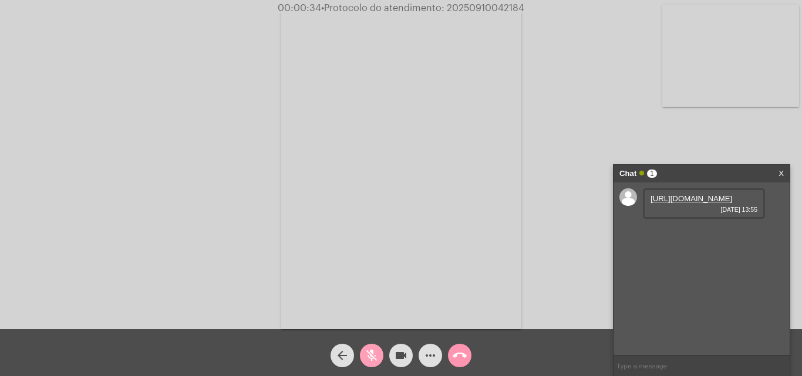
click at [373, 350] on mat-icon "mic_off" at bounding box center [371, 356] width 14 height 14
click at [669, 203] on link "[URL][DOMAIN_NAME]" at bounding box center [691, 198] width 82 height 9
click at [678, 138] on div "Acessando Câmera e Microfone..." at bounding box center [400, 167] width 799 height 329
click at [679, 236] on link "[URL][DOMAIN_NAME]" at bounding box center [691, 232] width 82 height 9
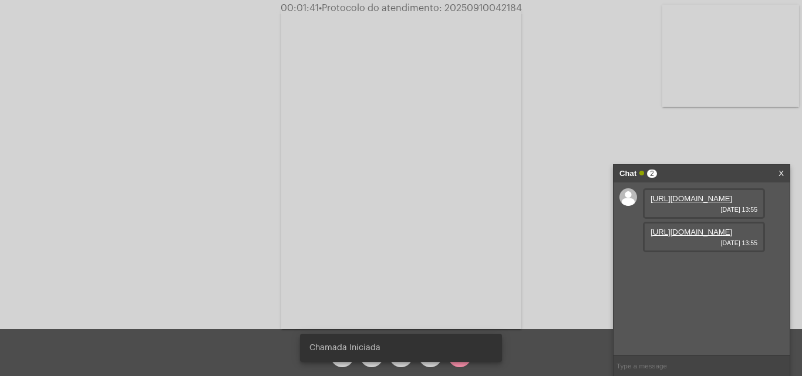
click at [747, 130] on div "Acessando Câmera e Microfone..." at bounding box center [400, 167] width 799 height 329
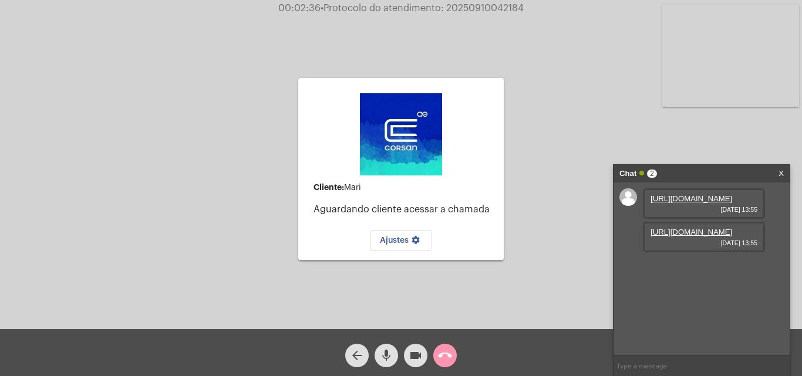
click at [378, 357] on button "mic" at bounding box center [385, 355] width 23 height 23
